Goal: Information Seeking & Learning: Learn about a topic

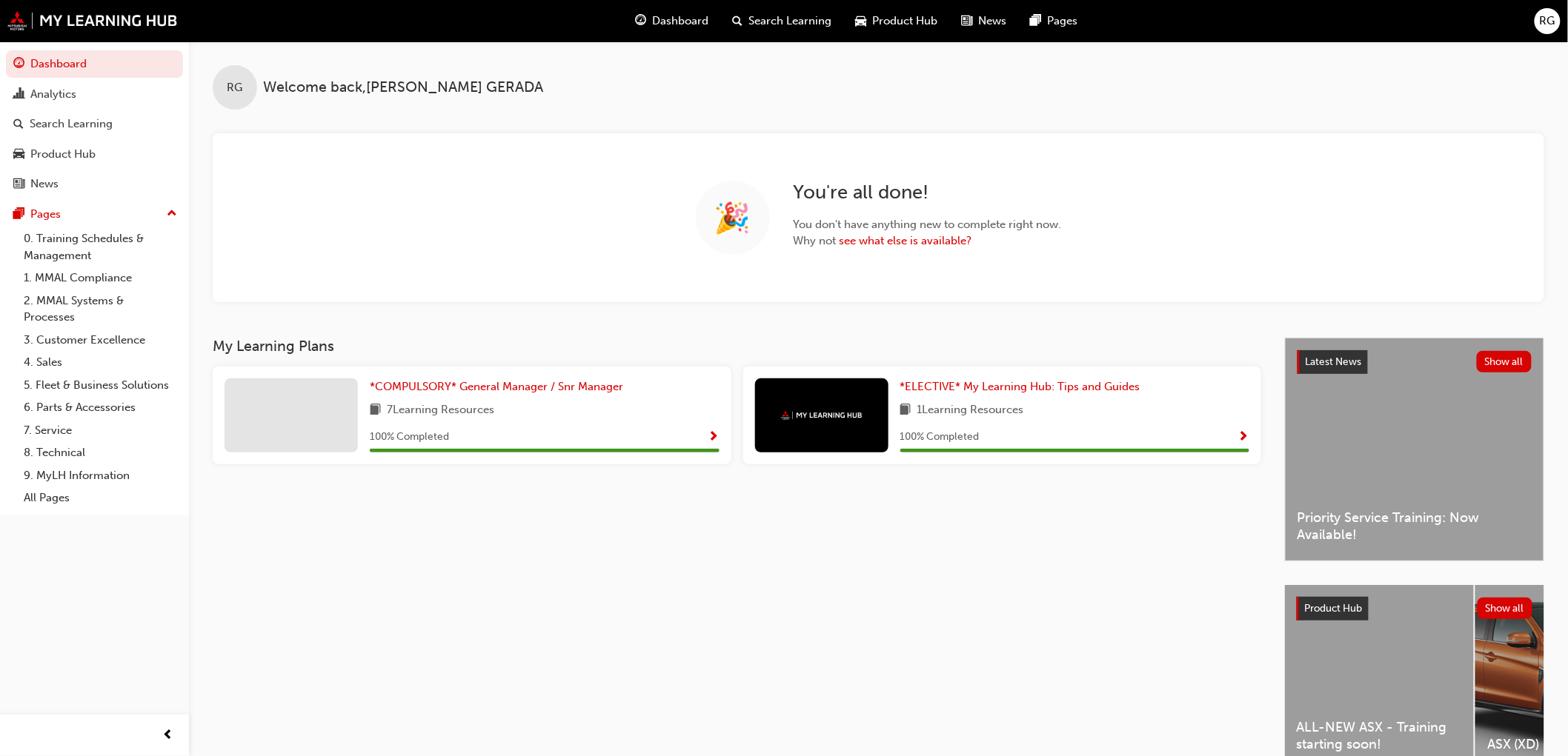
click at [1111, 499] on div "ALL-NEW ASX - Training starting soon!" at bounding box center [1379, 677] width 189 height 185
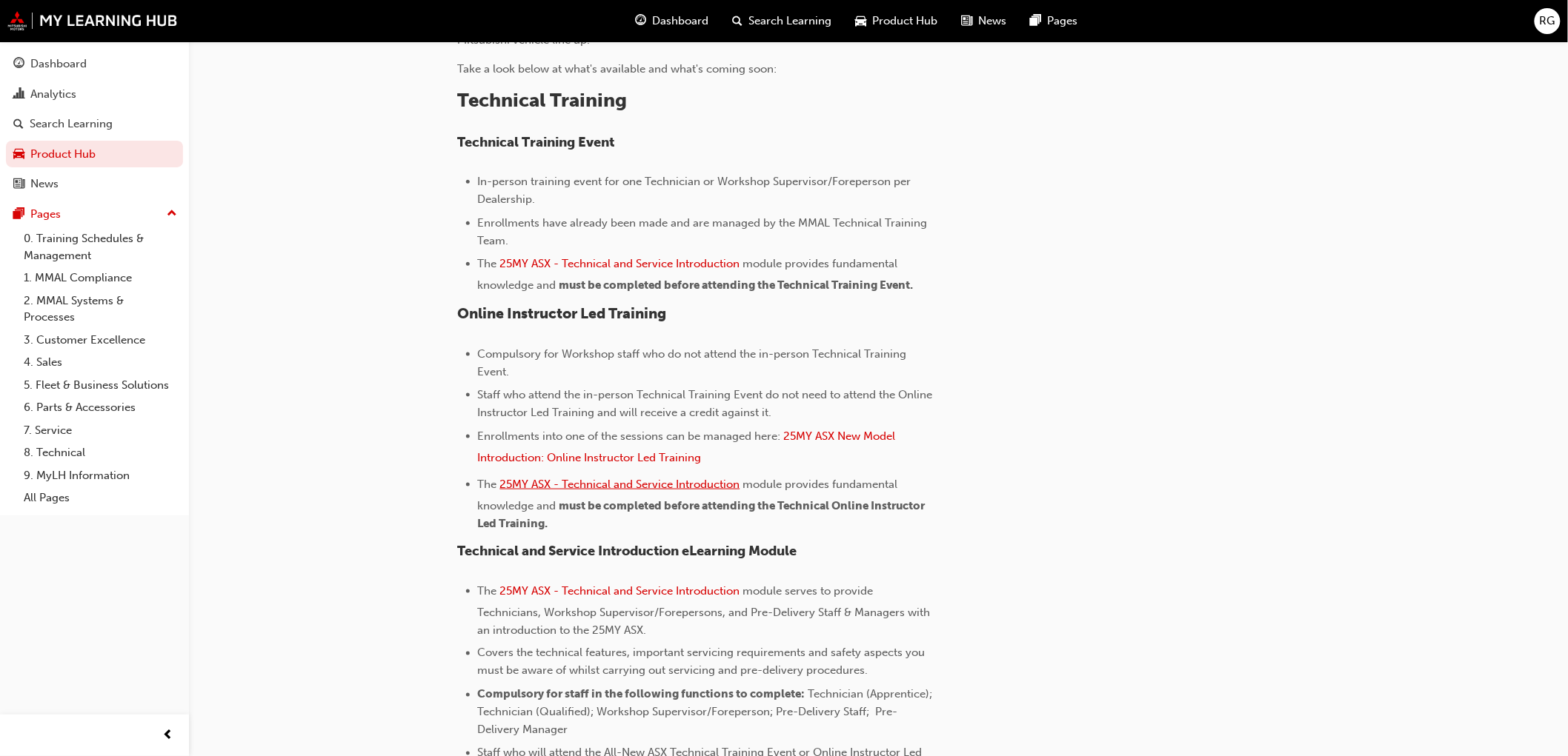
scroll to position [697, 0]
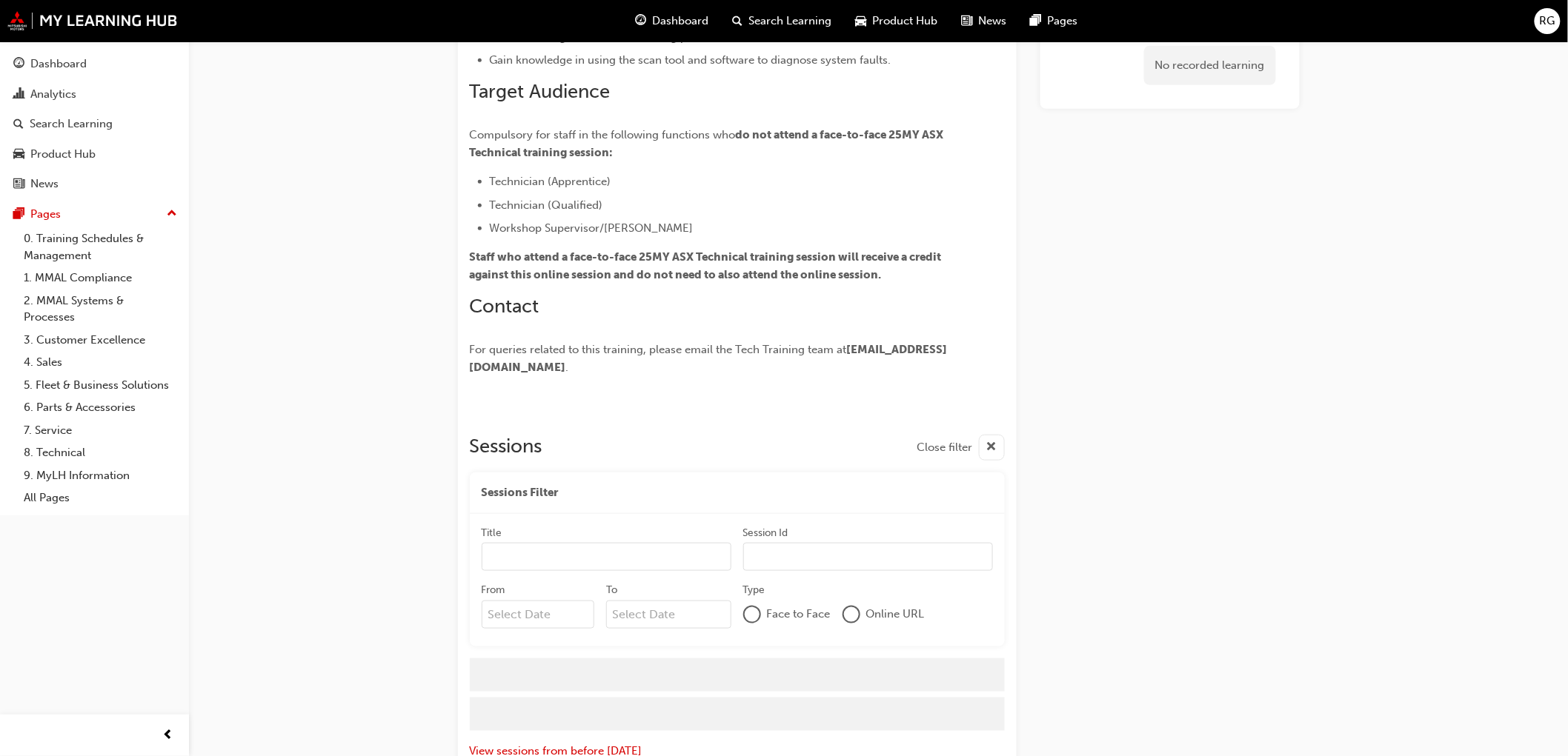
scroll to position [418, 0]
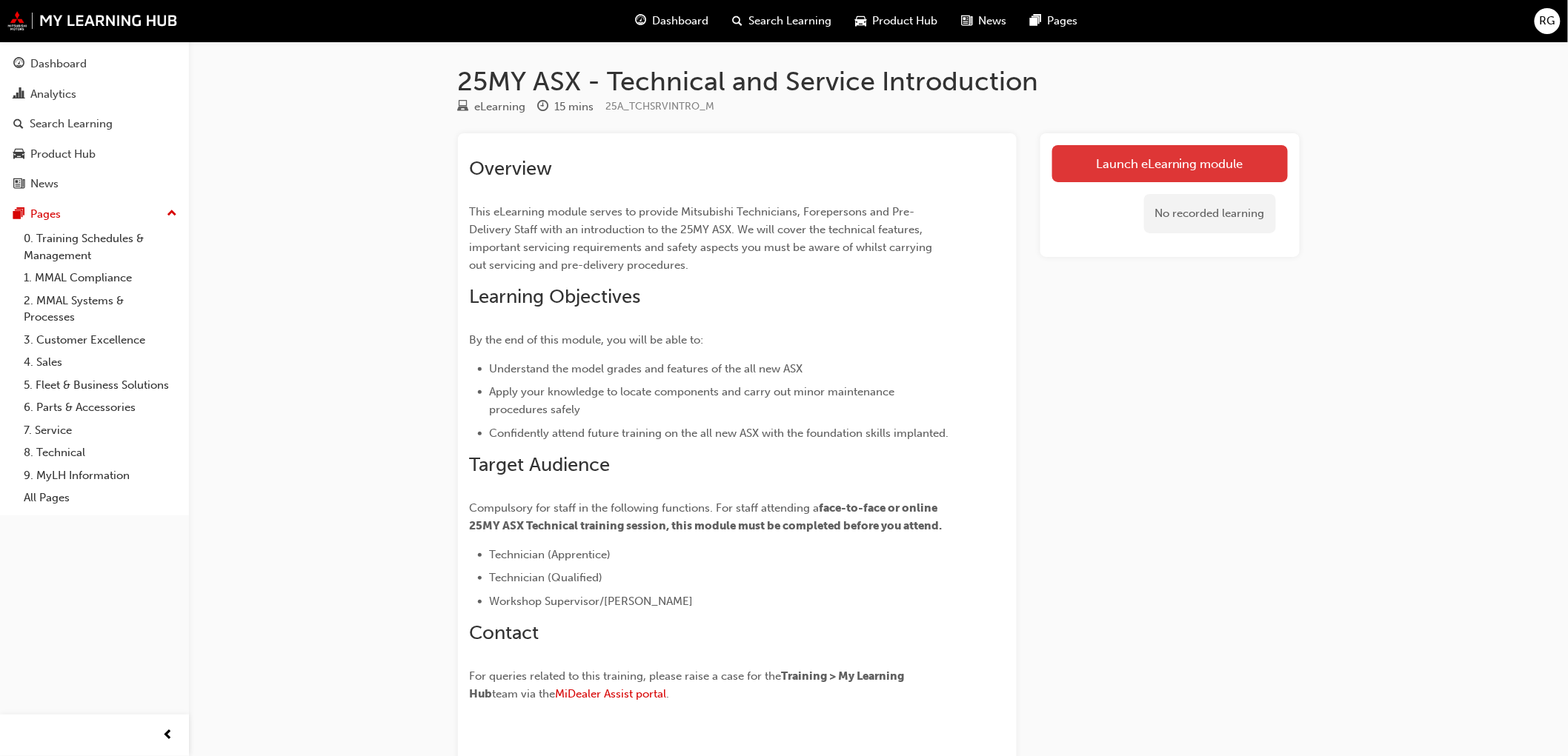
click at [1234, 173] on link "Launch eLearning module" at bounding box center [1169, 164] width 235 height 37
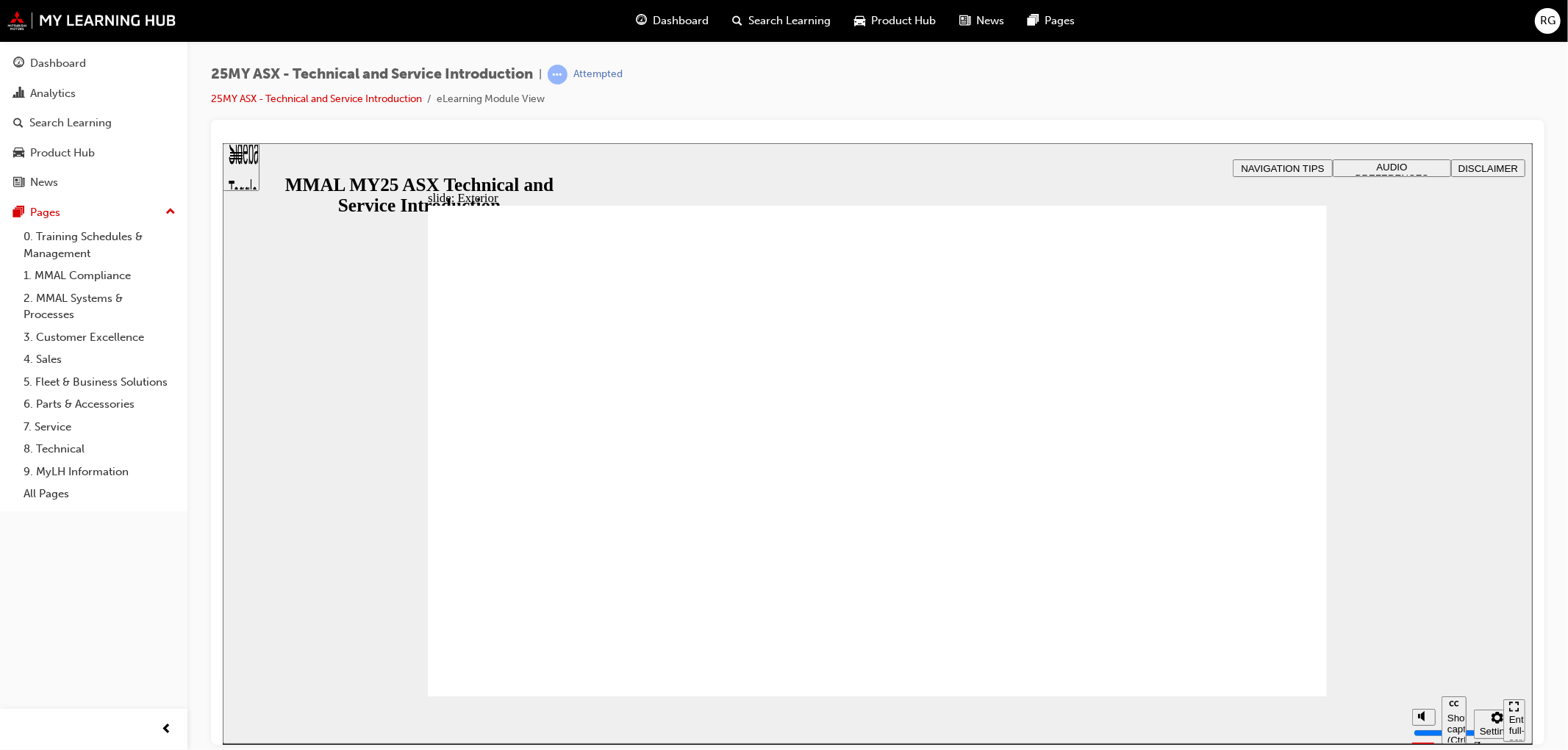
click at [1470, 475] on div "slide: Exterior Rectangle 2 Freeform 2 Oval 1 Oval 1 Oval 1 Freeform pause icon…" at bounding box center [877, 443] width 1310 height 601
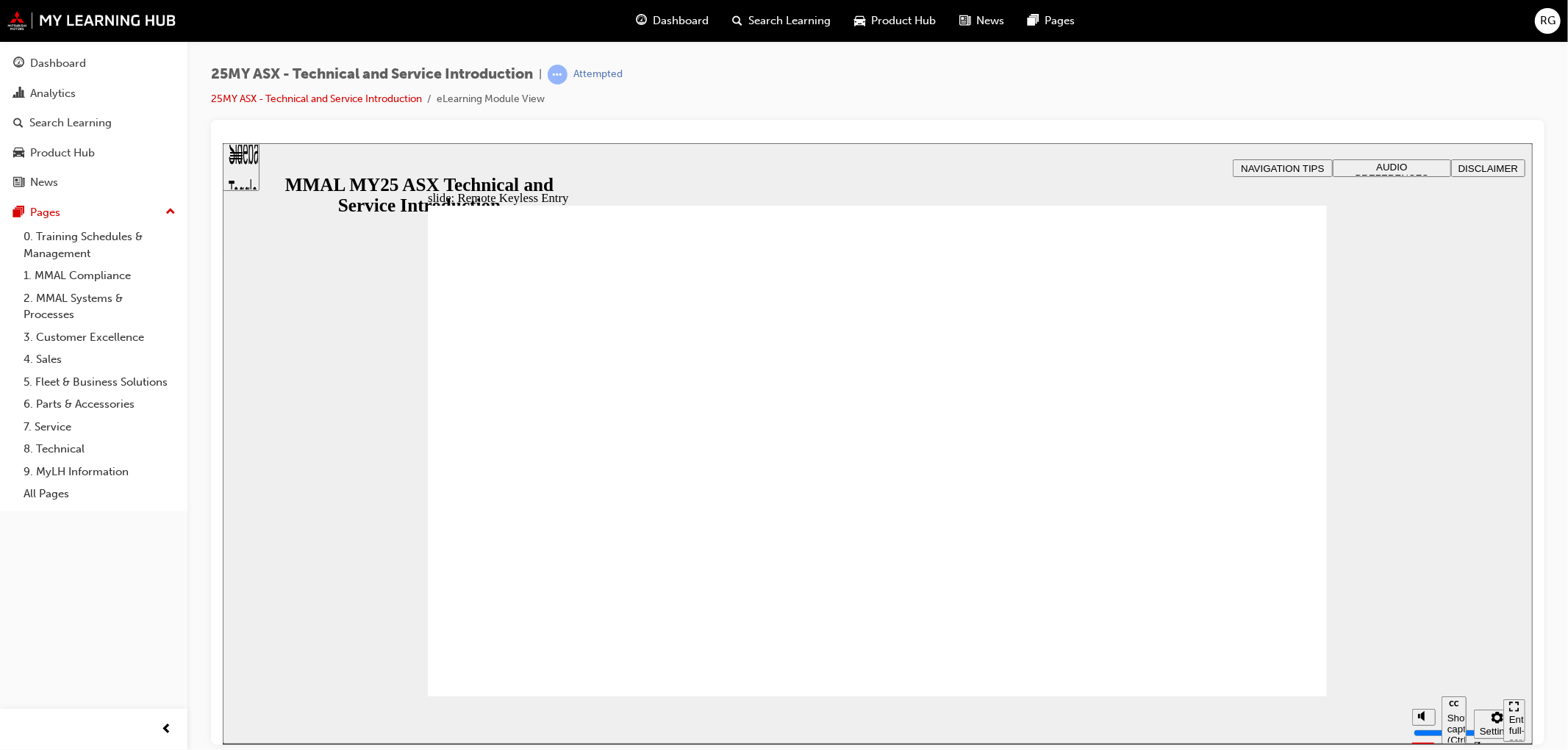
type input "21"
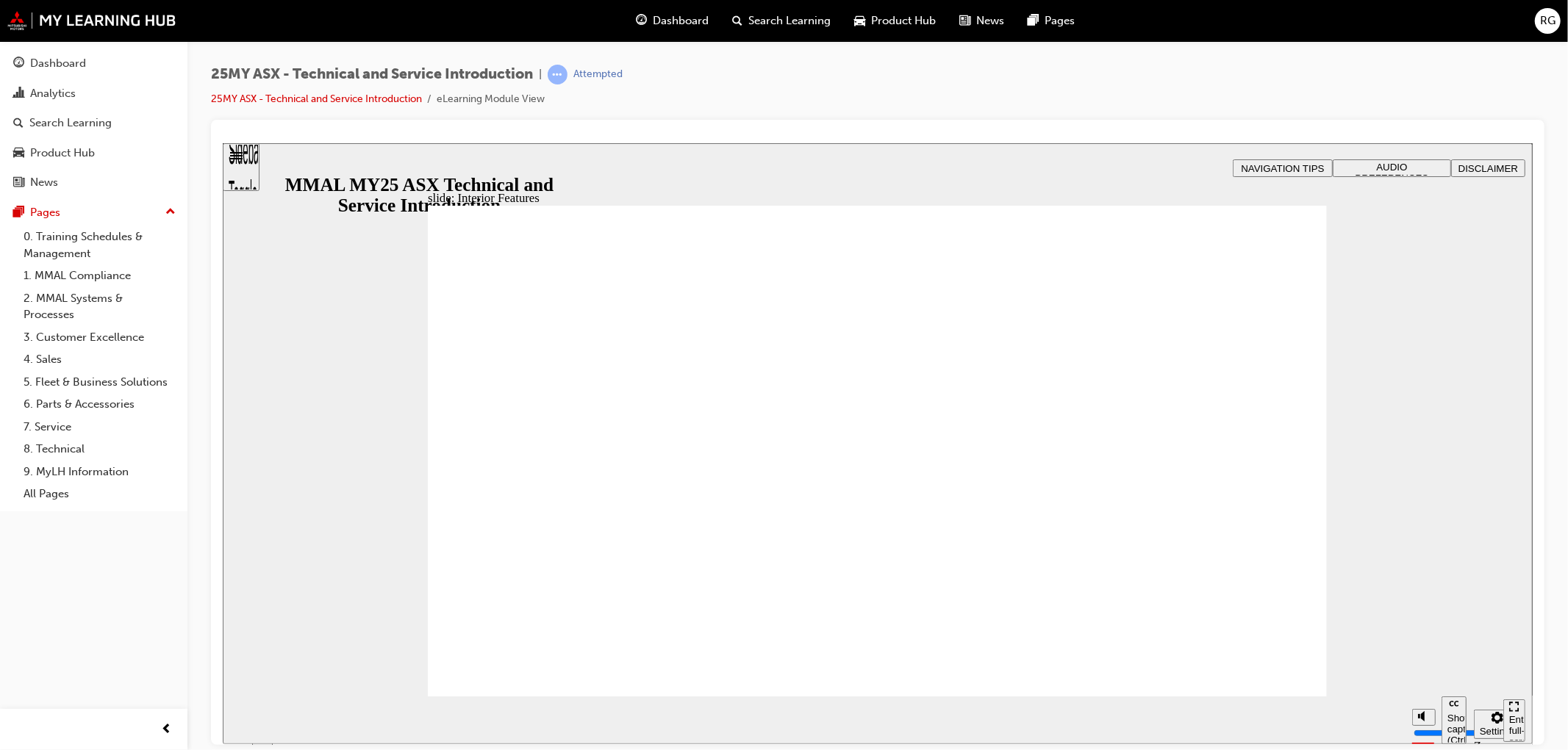
type input "17"
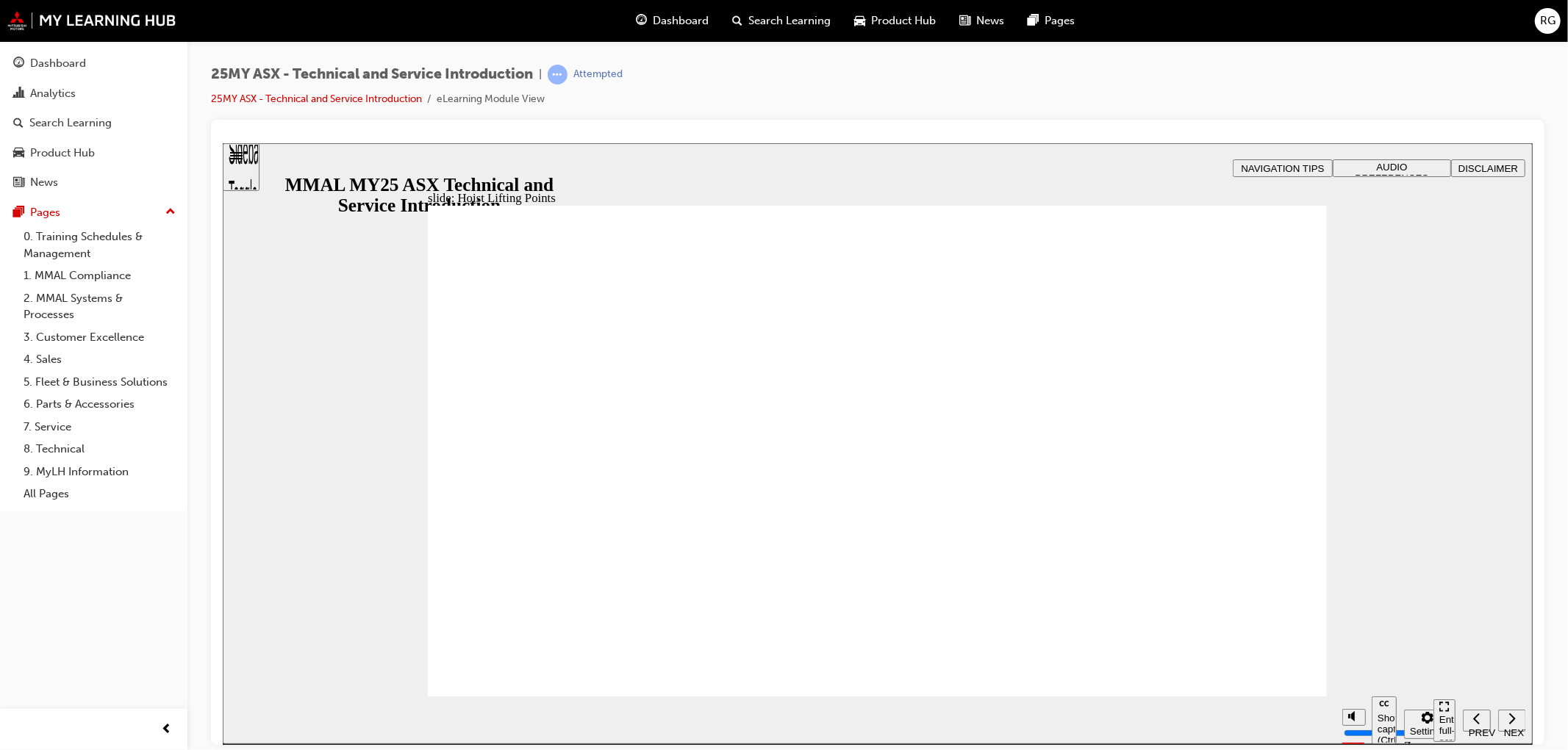
drag, startPoint x: 1267, startPoint y: 680, endPoint x: 1451, endPoint y: 888, distance: 277.7
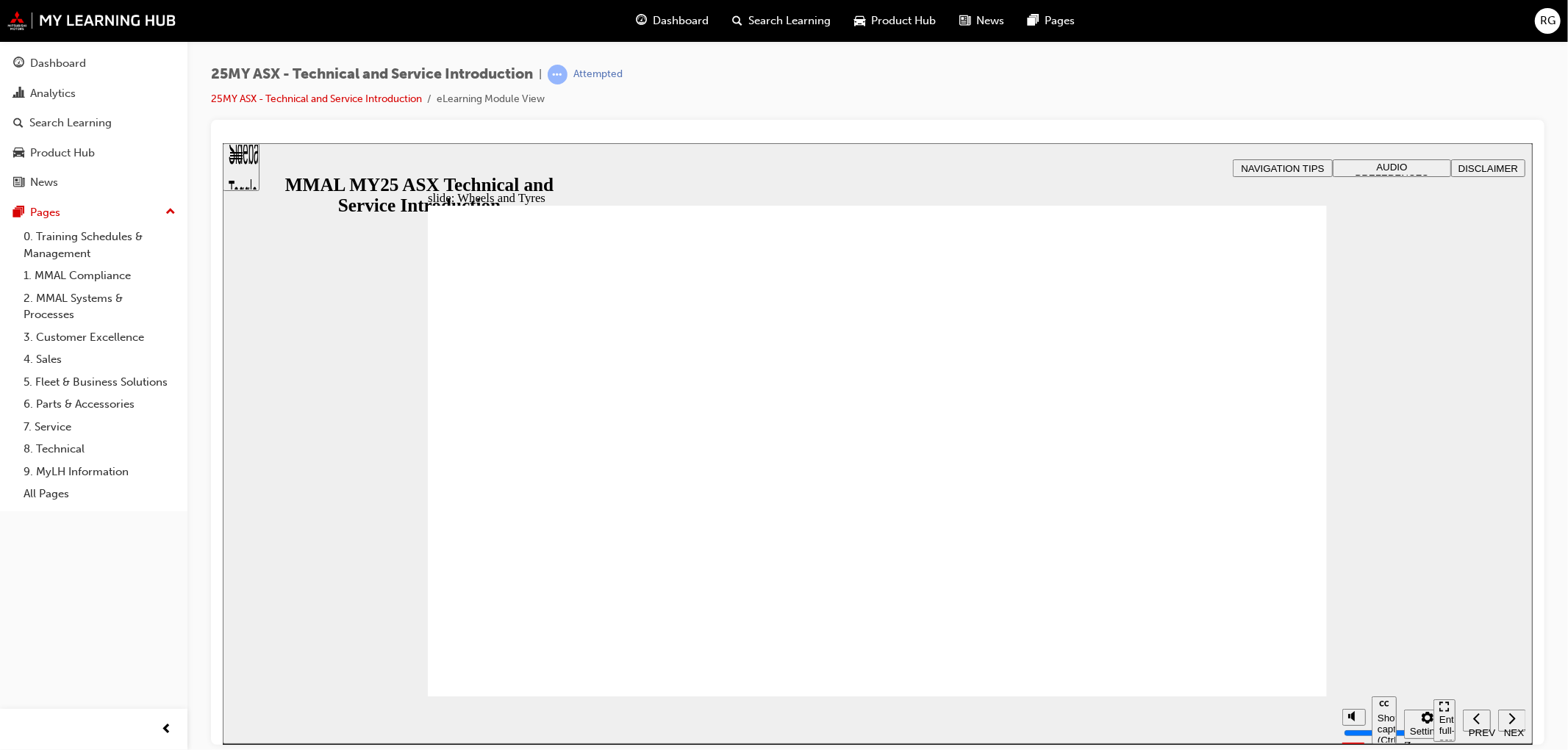
click at [249, 173] on div "Sidebar Toggle" at bounding box center [241, 172] width 25 height 88
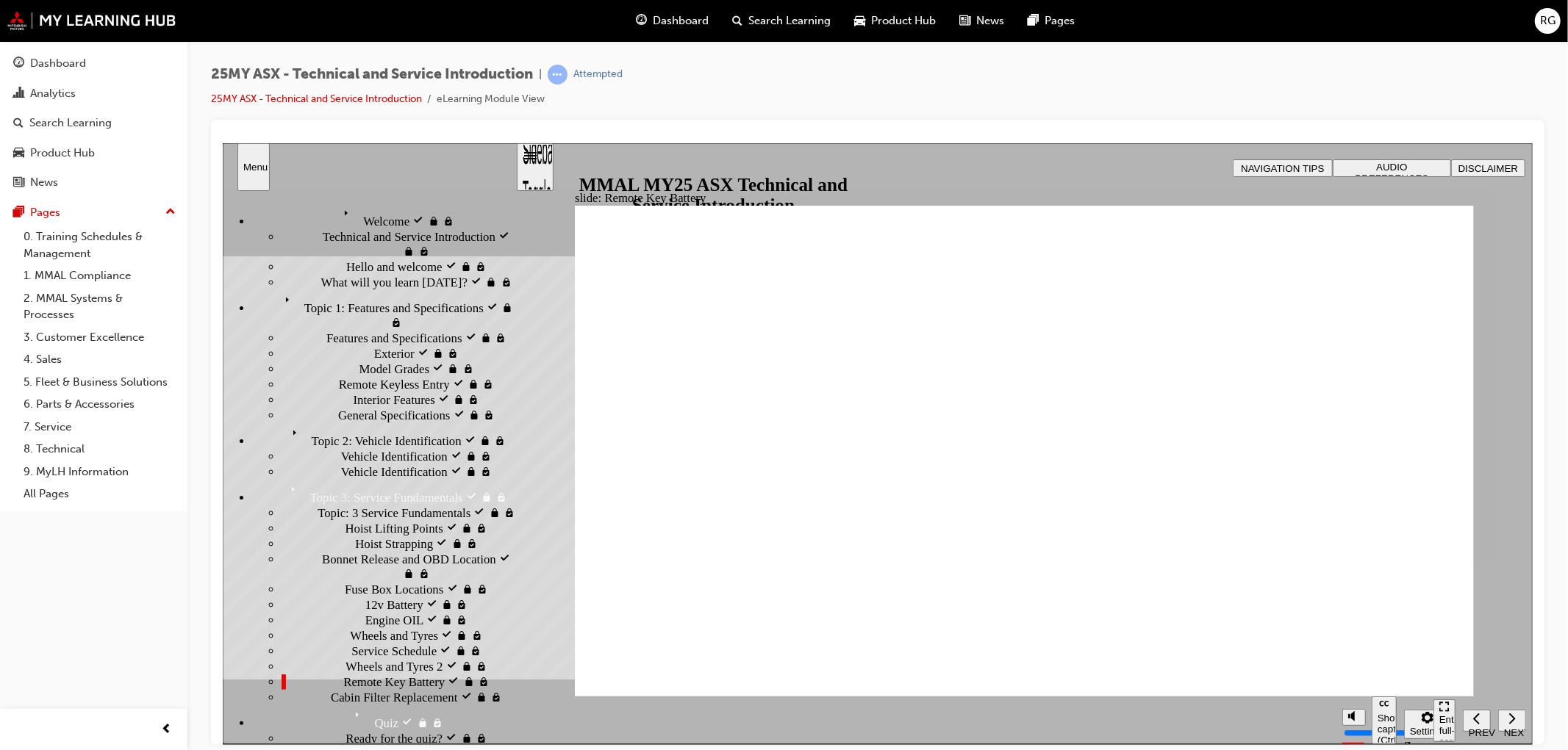
click at [538, 160] on div "Sidebar Toggle" at bounding box center [535, 172] width 25 height 88
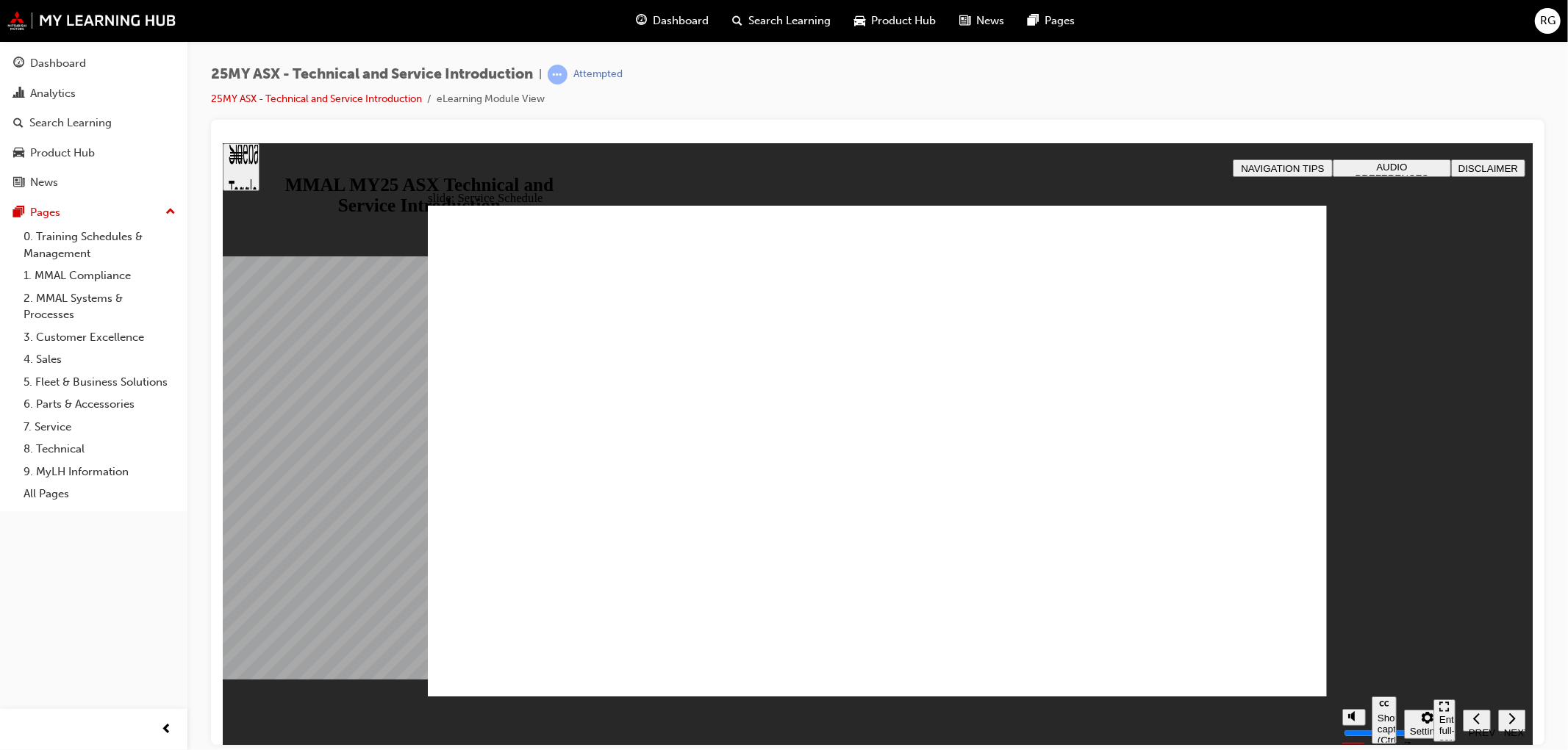
radio input "true"
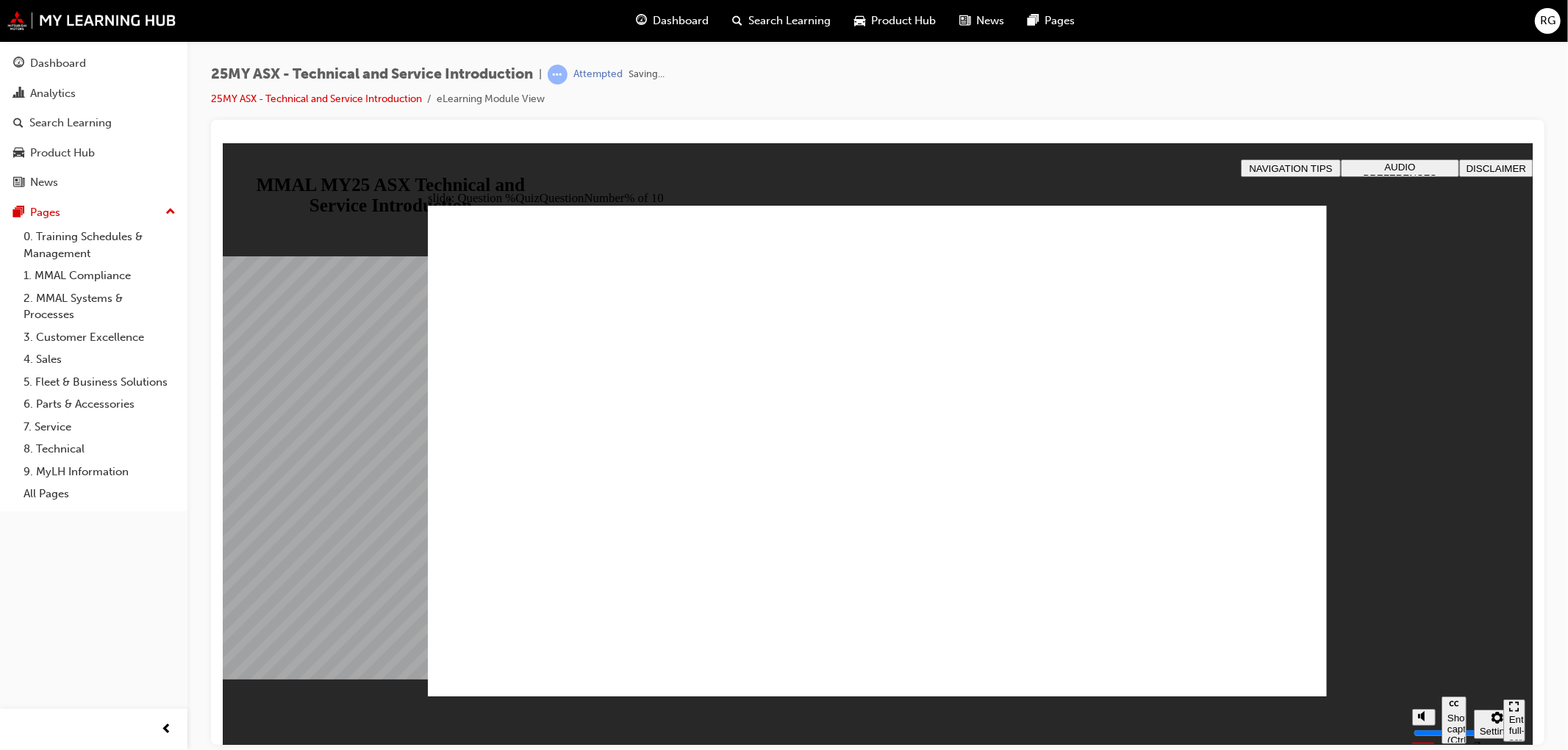
radio input "true"
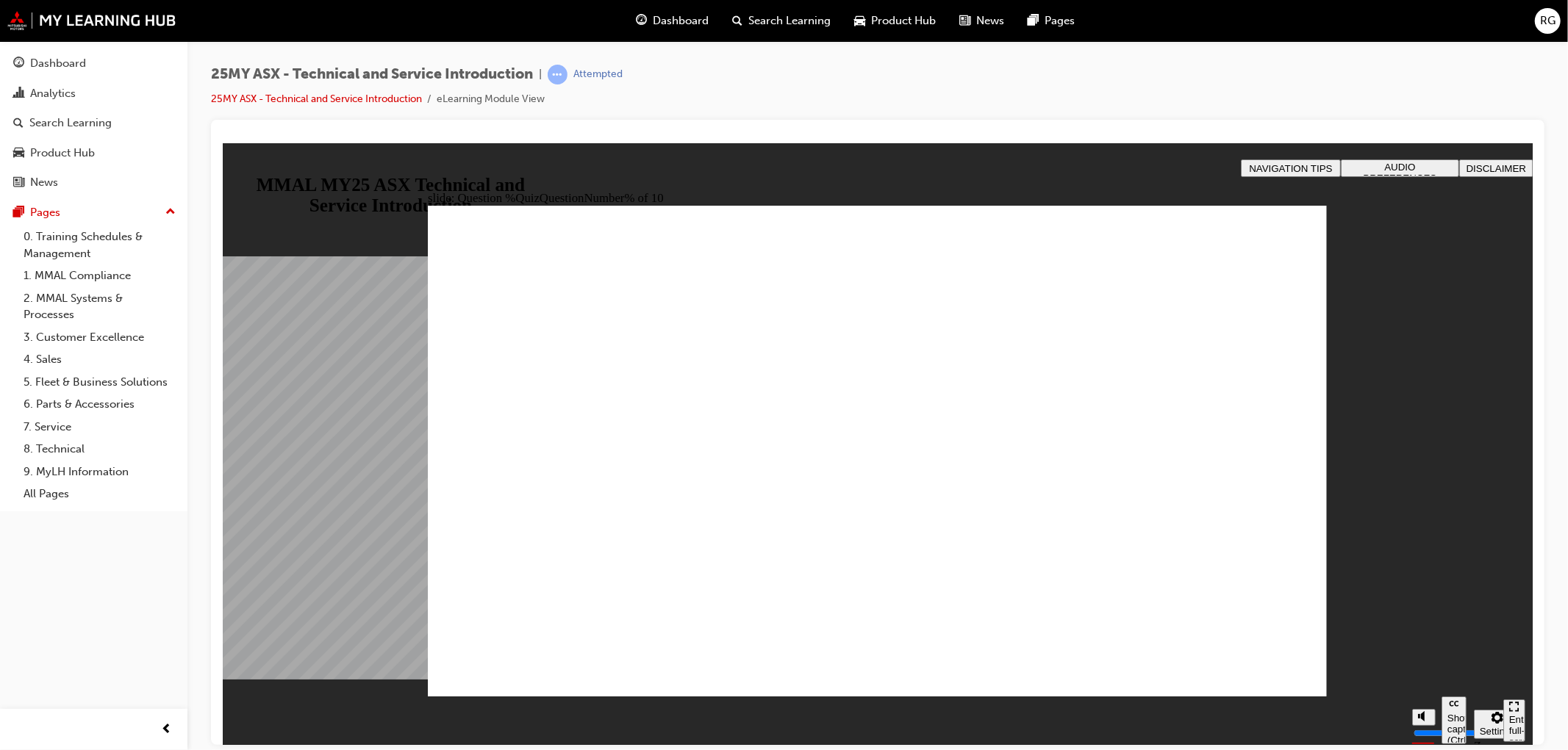
radio input "true"
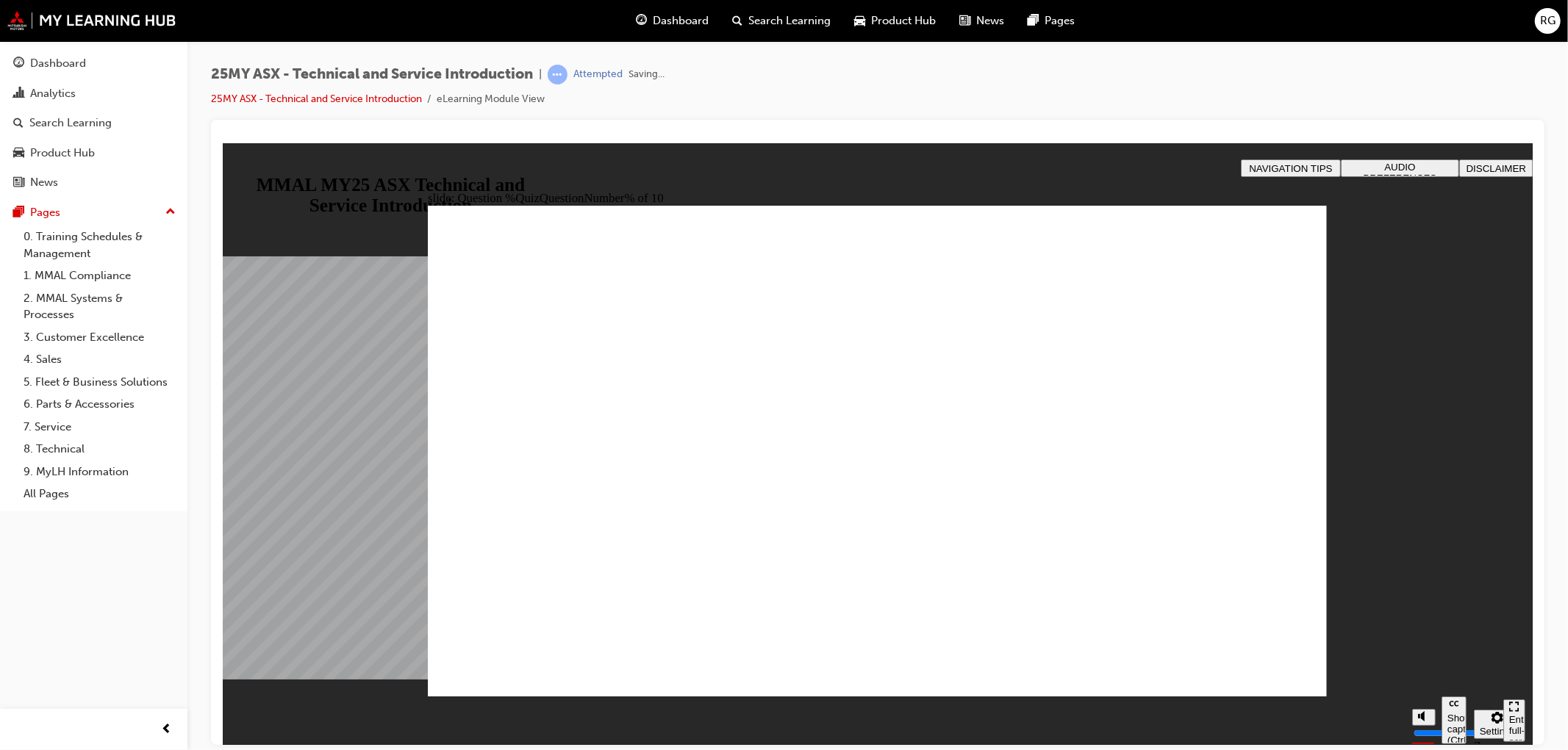
radio input "true"
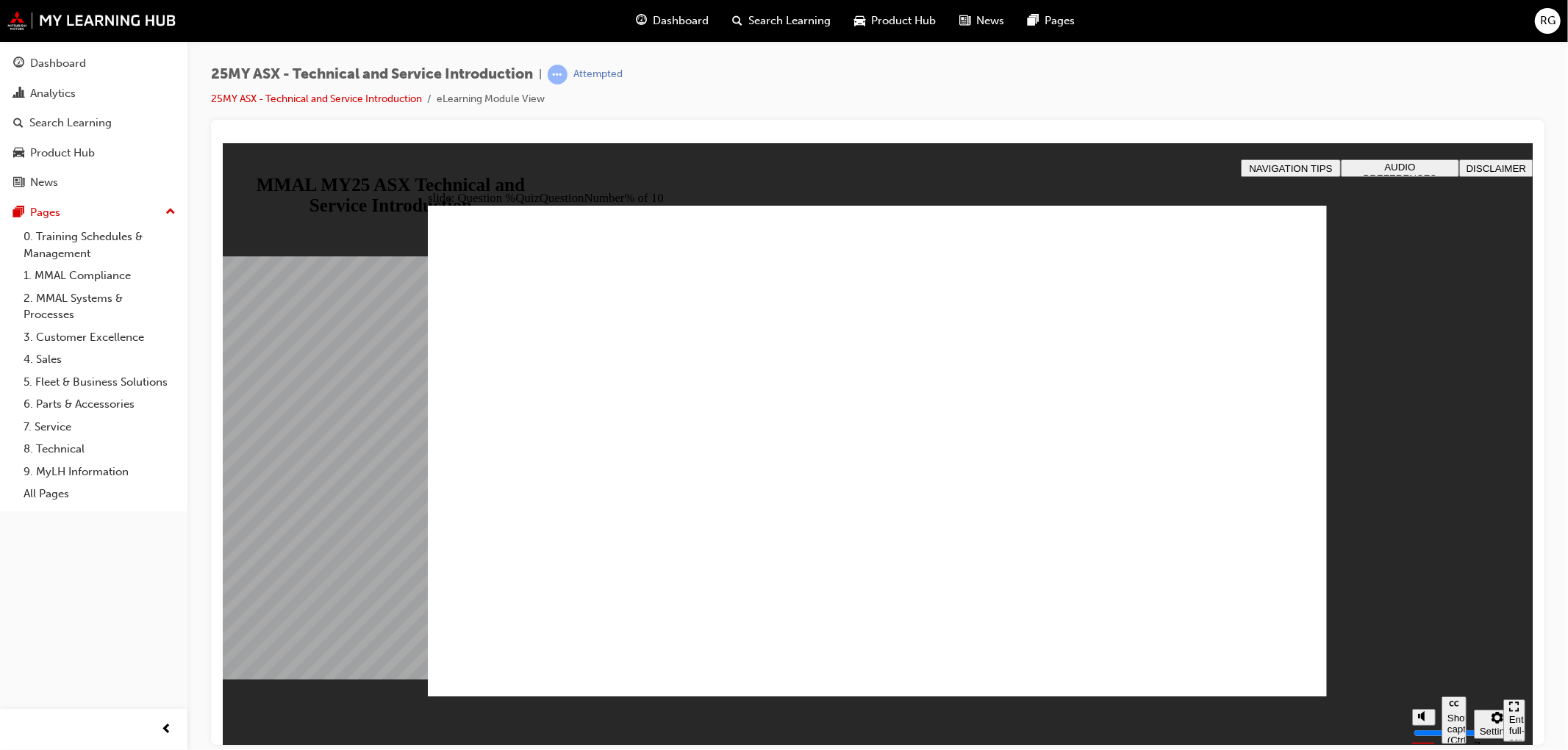
radio input "true"
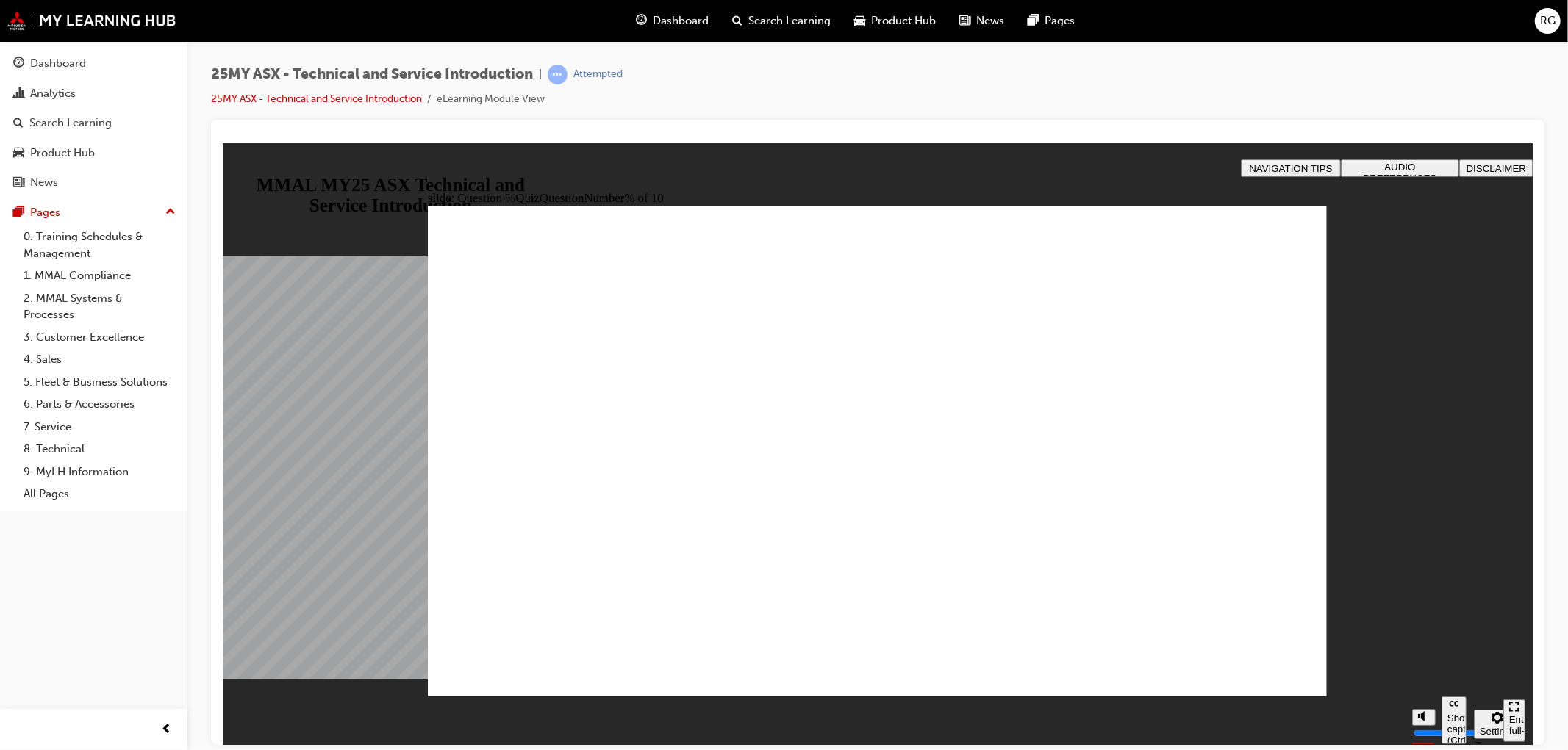
radio input "true"
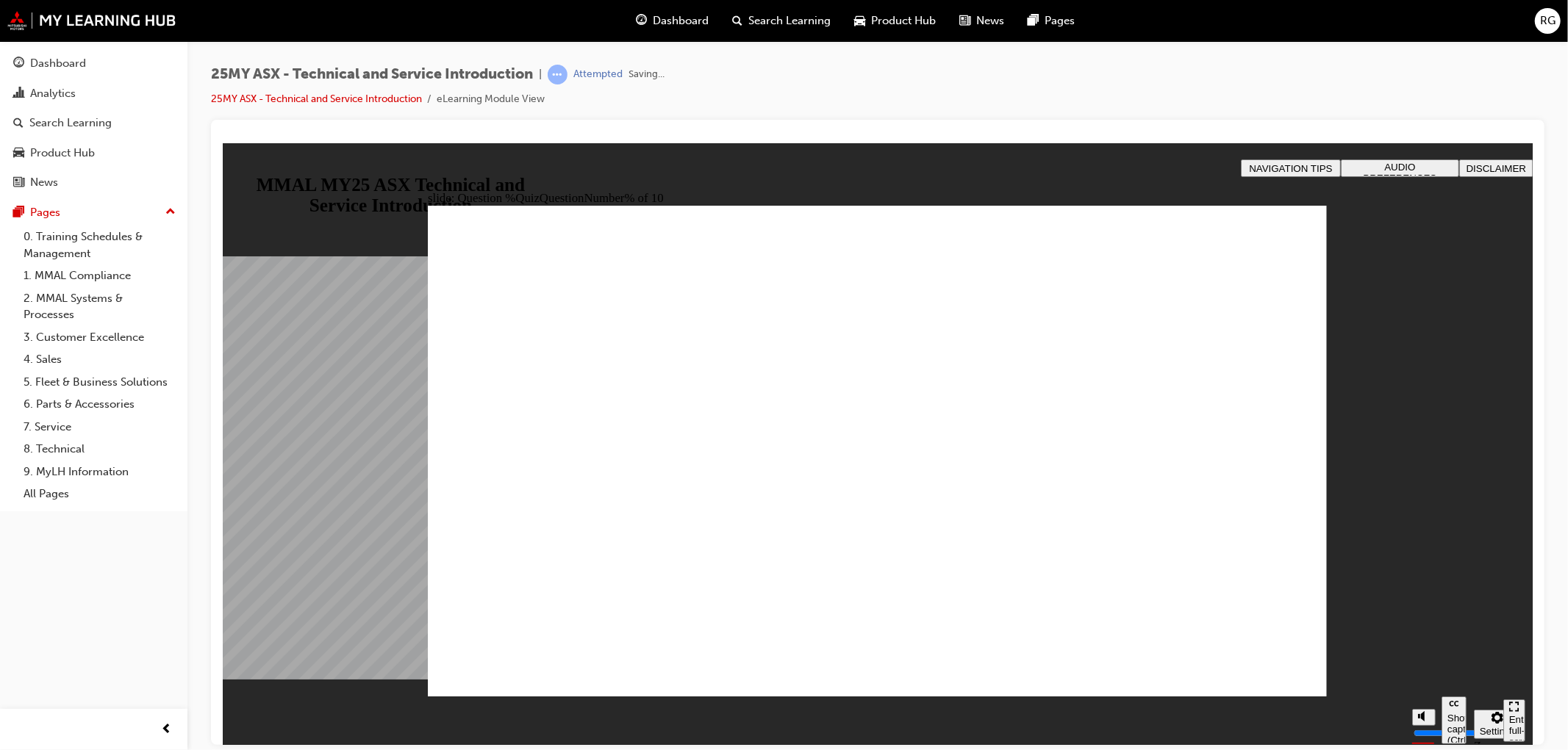
drag, startPoint x: 531, startPoint y: 369, endPoint x: 624, endPoint y: 677, distance: 321.7
radio input "true"
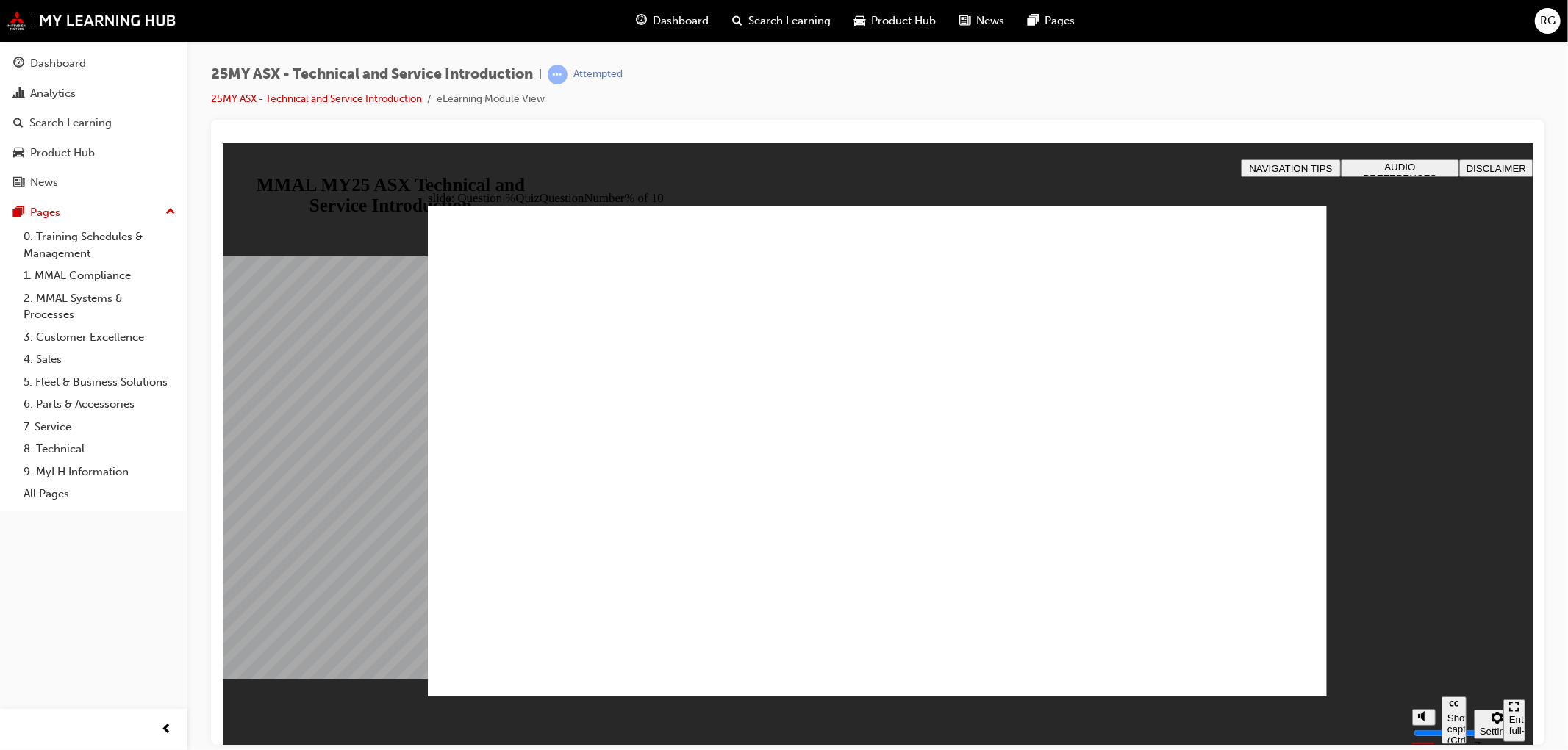
radio input "true"
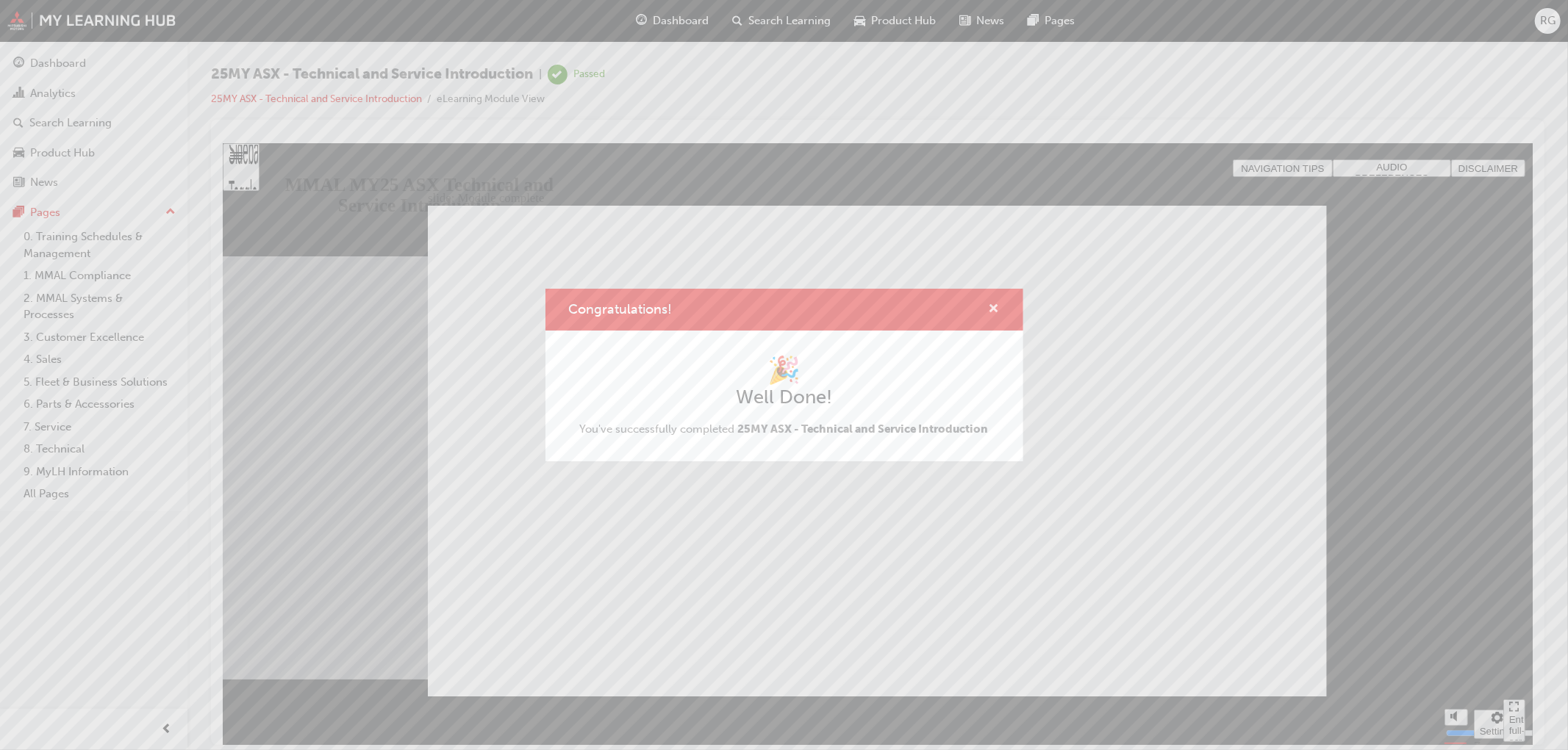
click at [998, 307] on span "cross-icon" at bounding box center [995, 310] width 11 height 14
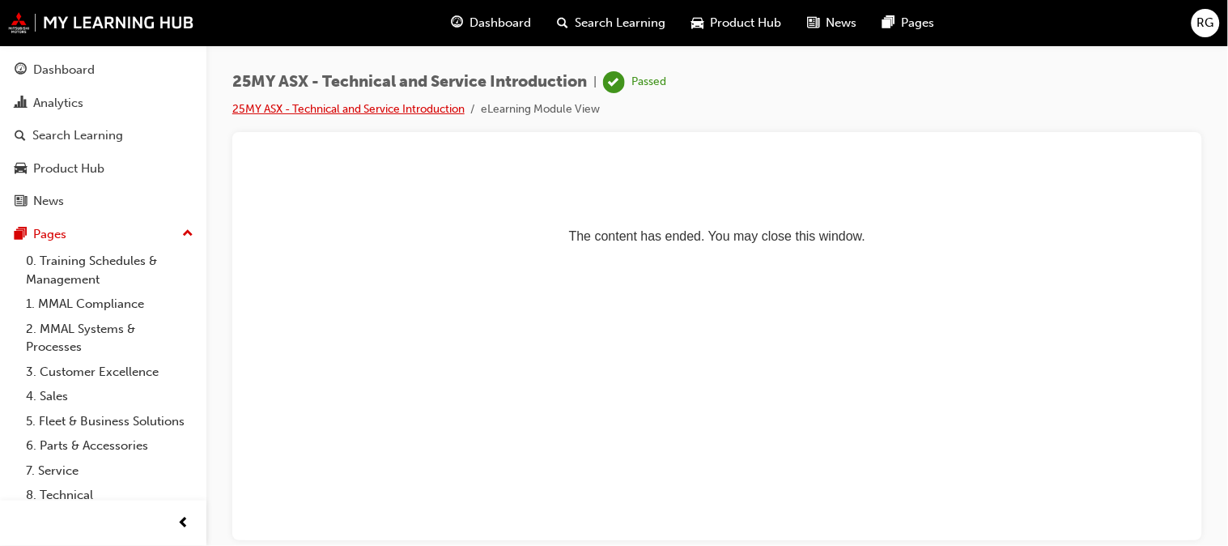
click at [350, 113] on link "25MY ASX - Technical and Service Introduction" at bounding box center [348, 109] width 232 height 14
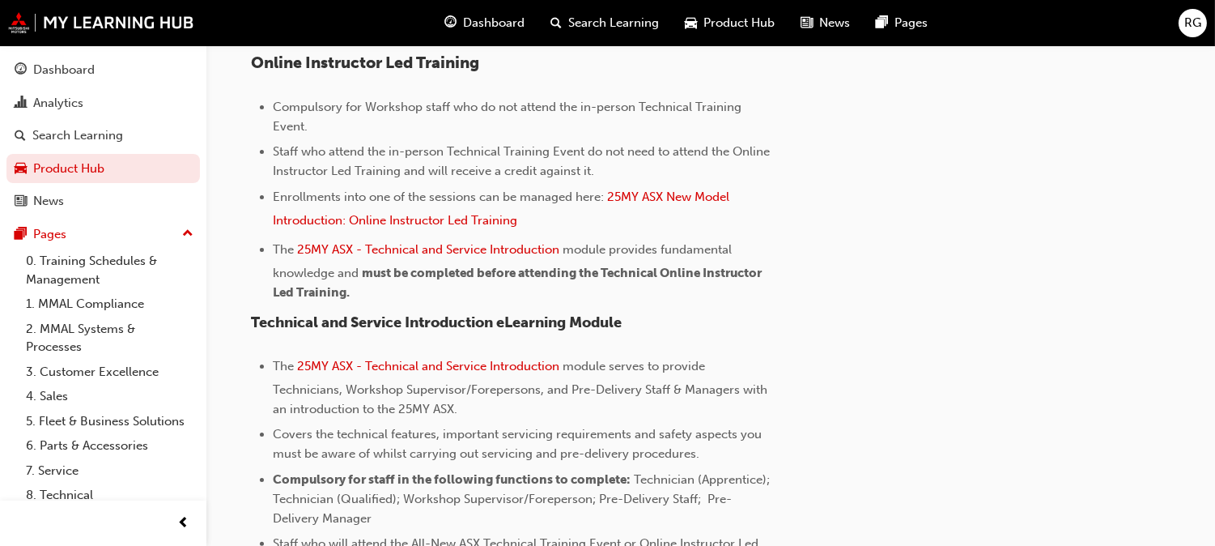
scroll to position [863, 0]
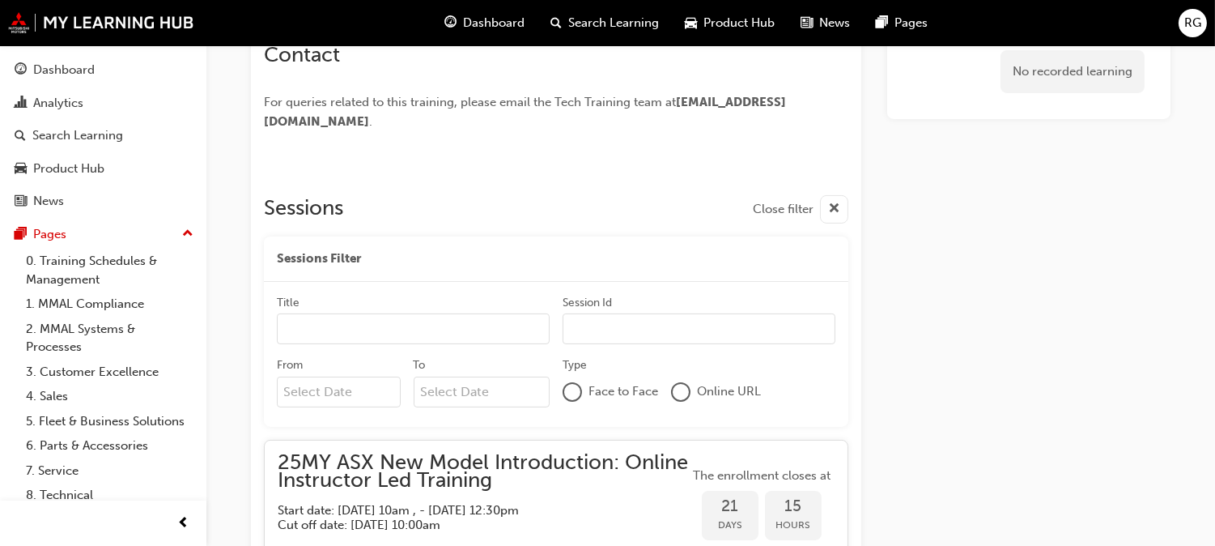
scroll to position [735, 0]
